Goal: Transaction & Acquisition: Purchase product/service

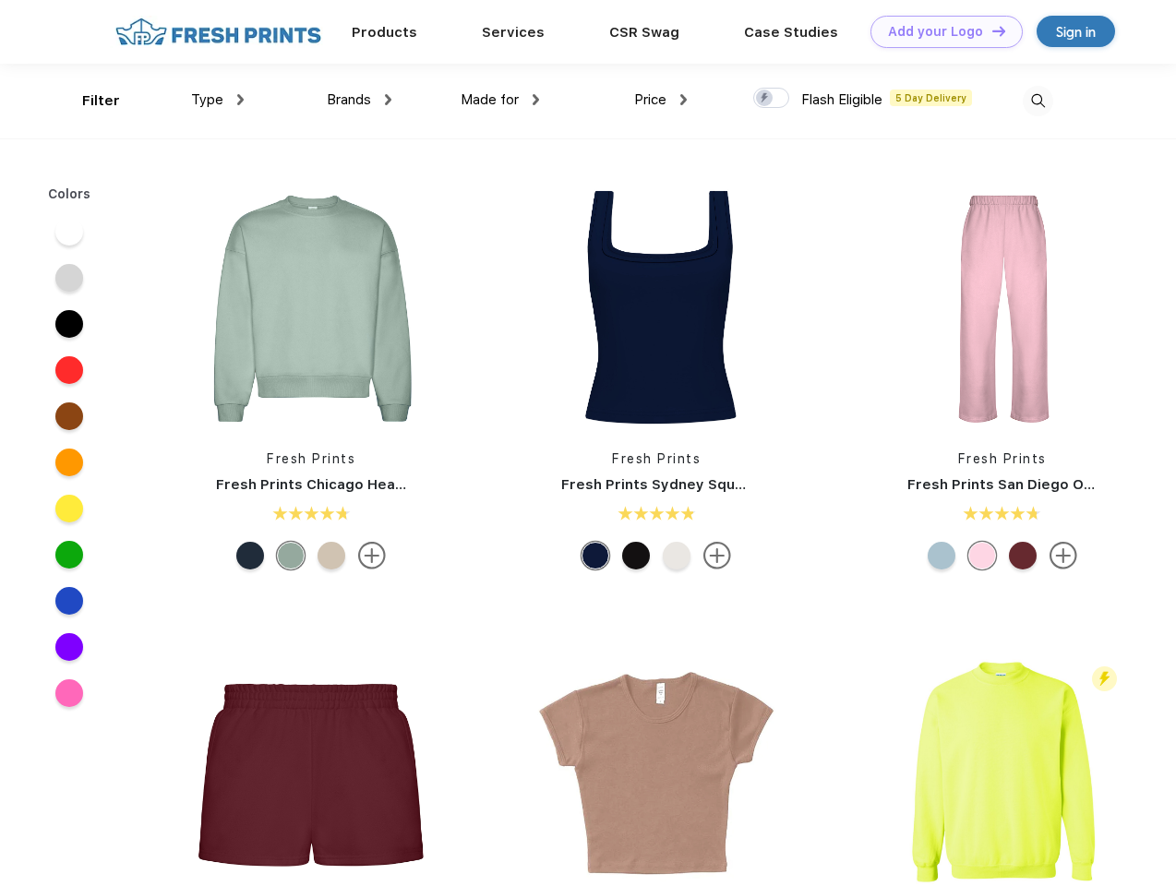
click at [940, 31] on link "Add your Logo Design Tool" at bounding box center [946, 32] width 152 height 32
click at [0, 0] on div "Design Tool" at bounding box center [0, 0] width 0 height 0
click at [990, 30] on link "Add your Logo Design Tool" at bounding box center [946, 32] width 152 height 32
click at [89, 101] on div "Filter" at bounding box center [101, 100] width 38 height 21
click at [218, 100] on span "Type" at bounding box center [207, 99] width 32 height 17
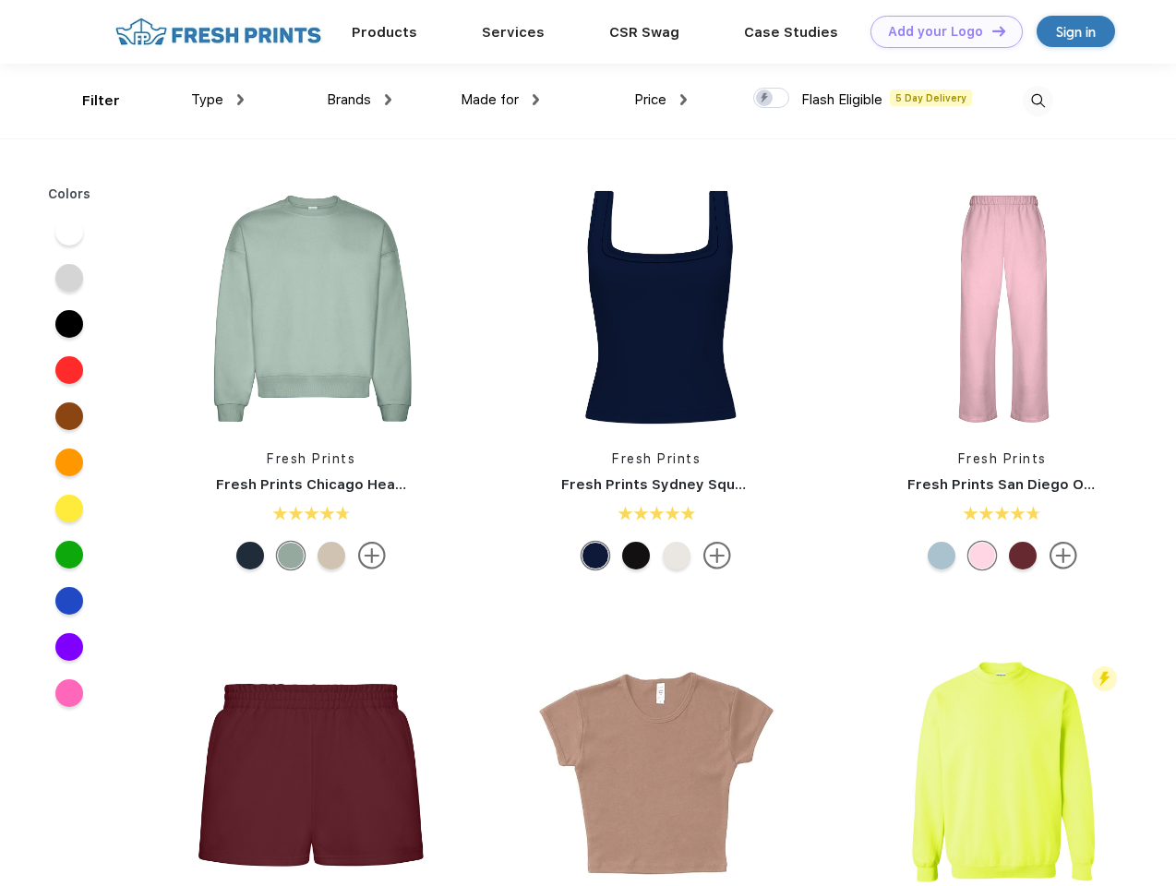
click at [359, 100] on span "Brands" at bounding box center [349, 99] width 44 height 17
click at [500, 100] on span "Made for" at bounding box center [490, 99] width 58 height 17
click at [661, 100] on span "Price" at bounding box center [650, 99] width 32 height 17
click at [772, 99] on div at bounding box center [771, 98] width 36 height 20
click at [765, 99] on input "checkbox" at bounding box center [759, 93] width 12 height 12
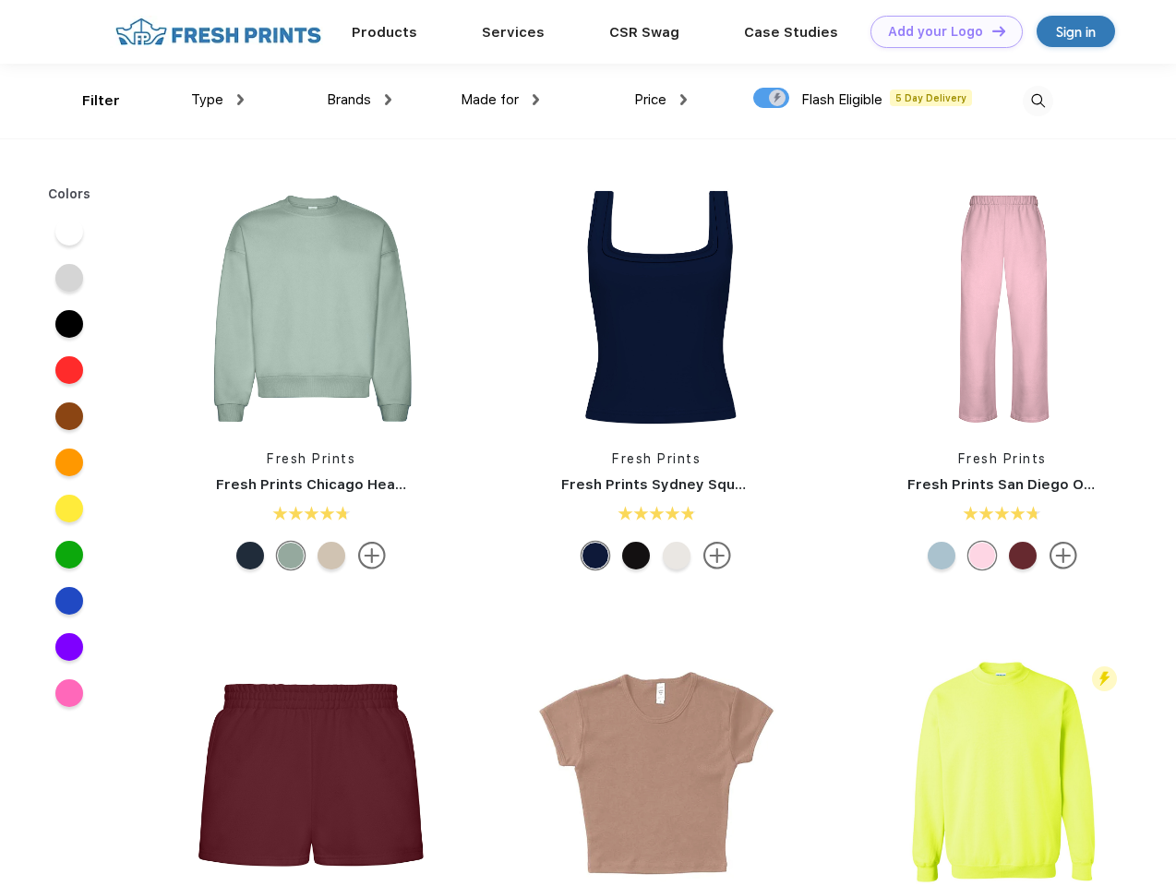
click at [1037, 101] on img at bounding box center [1038, 101] width 30 height 30
